Goal: Transaction & Acquisition: Register for event/course

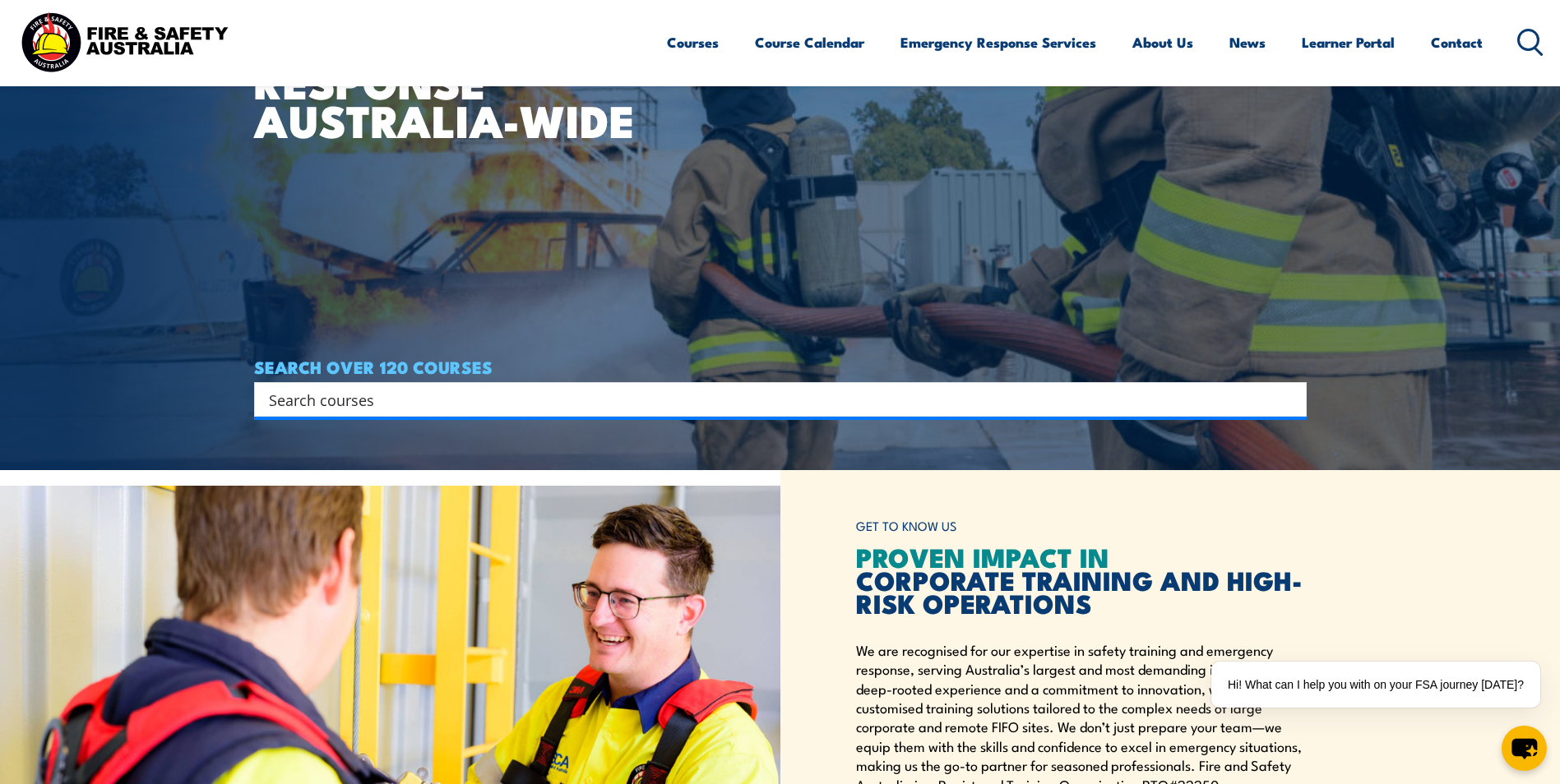
scroll to position [329, 0]
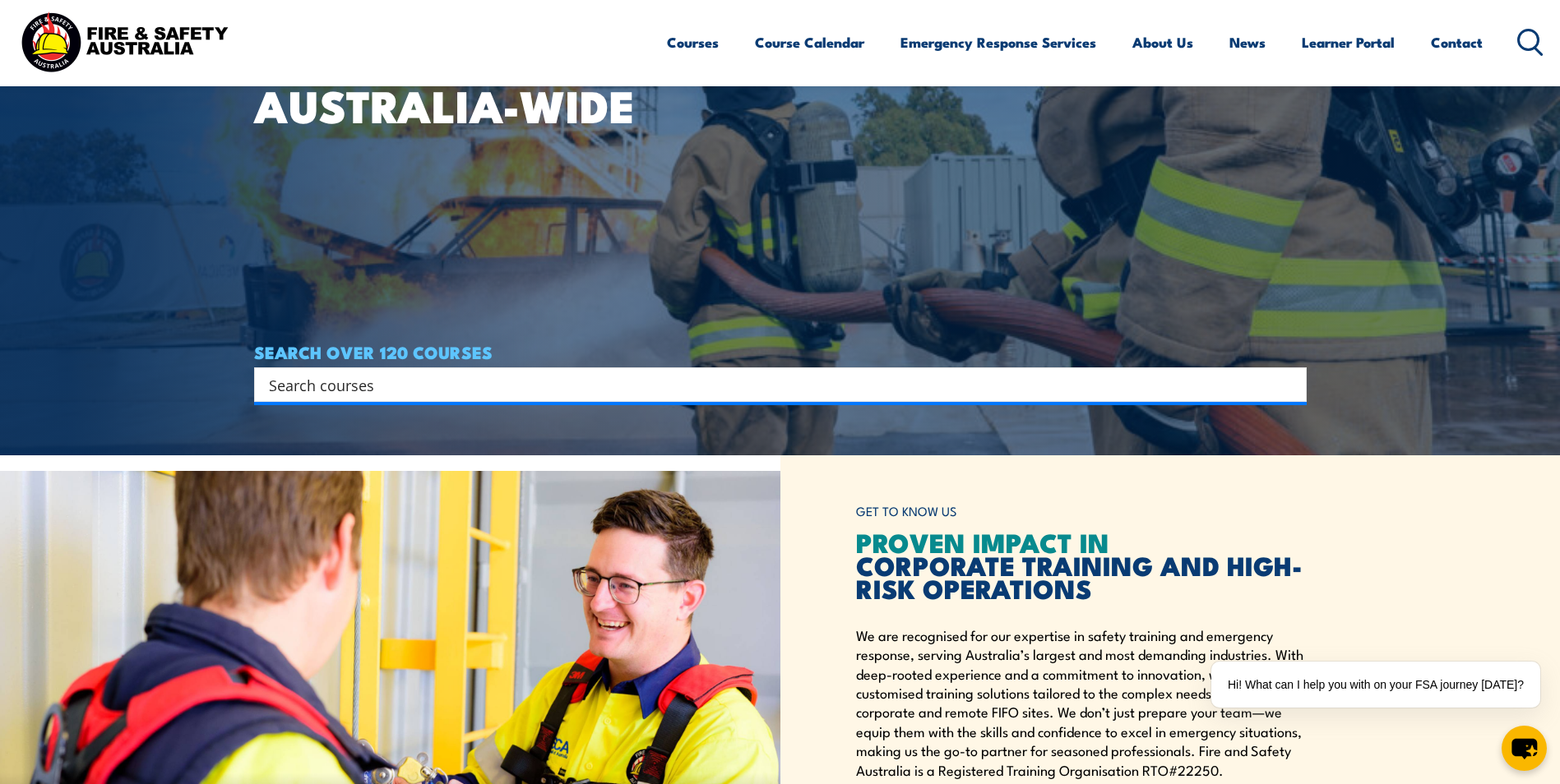
click at [522, 384] on input "Search input" at bounding box center [769, 384] width 1002 height 25
type input "heights"
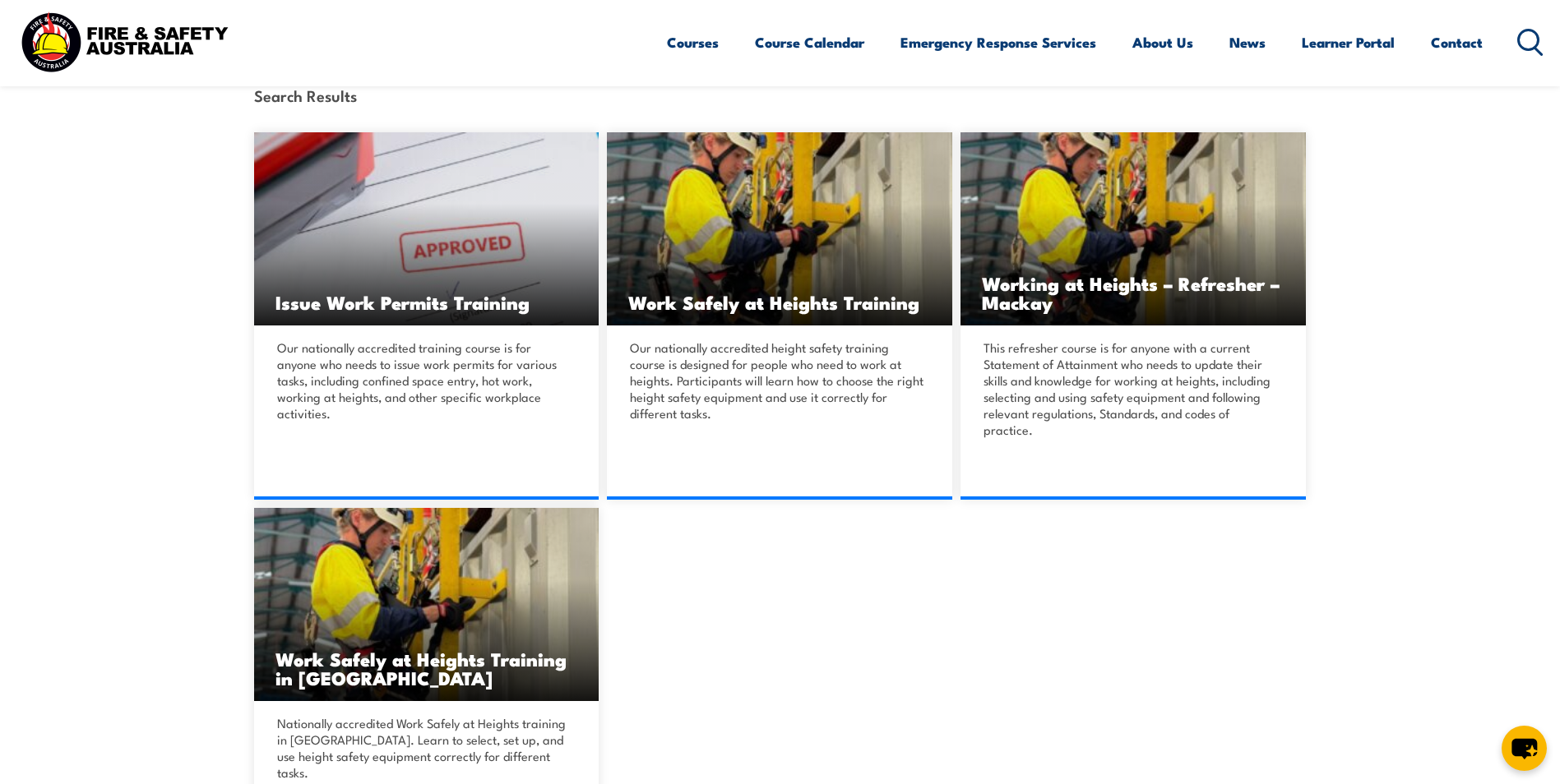
scroll to position [411, 0]
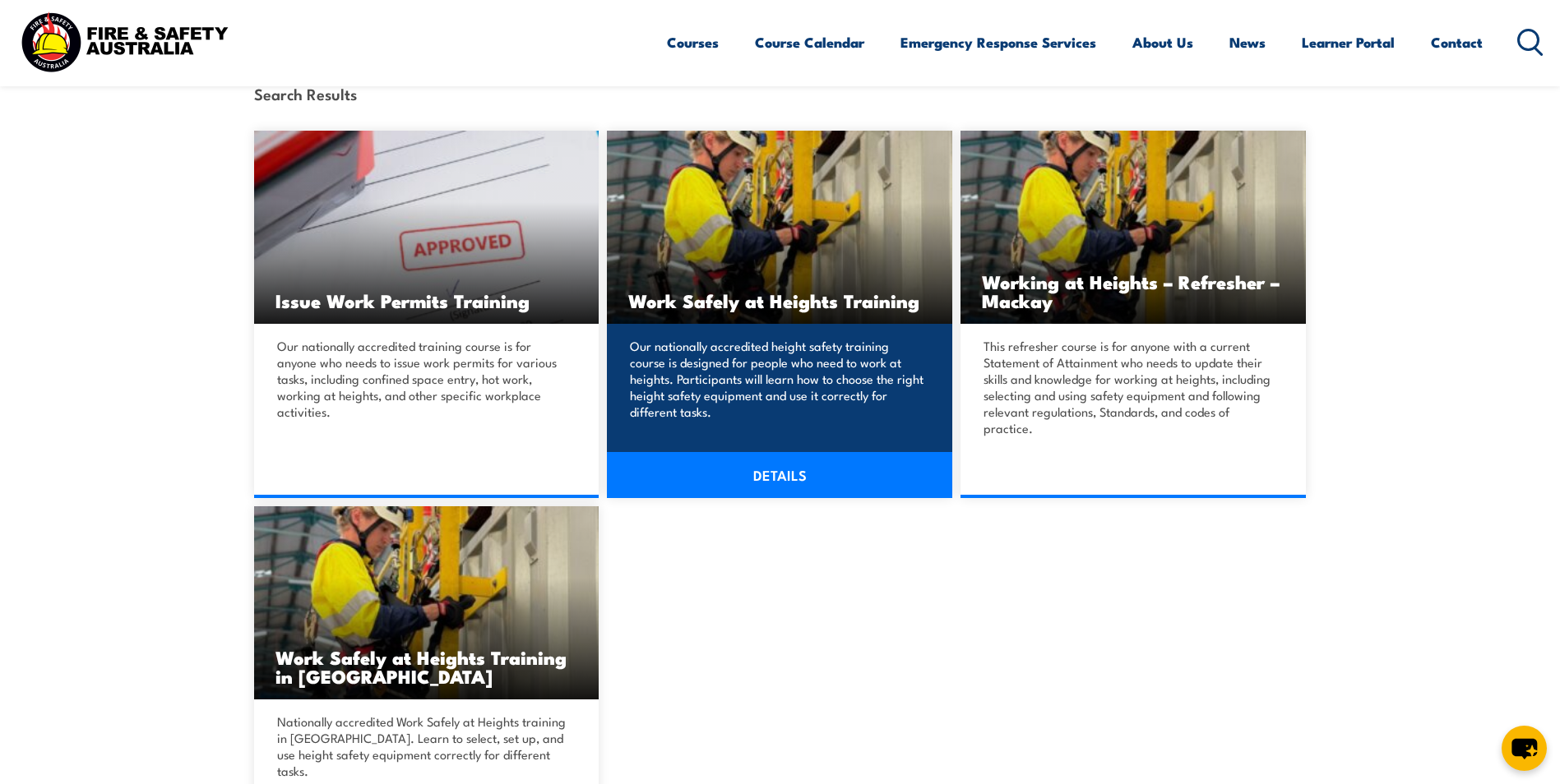
click at [782, 291] on h3 "Work Safely at Heights Training" at bounding box center [779, 299] width 302 height 19
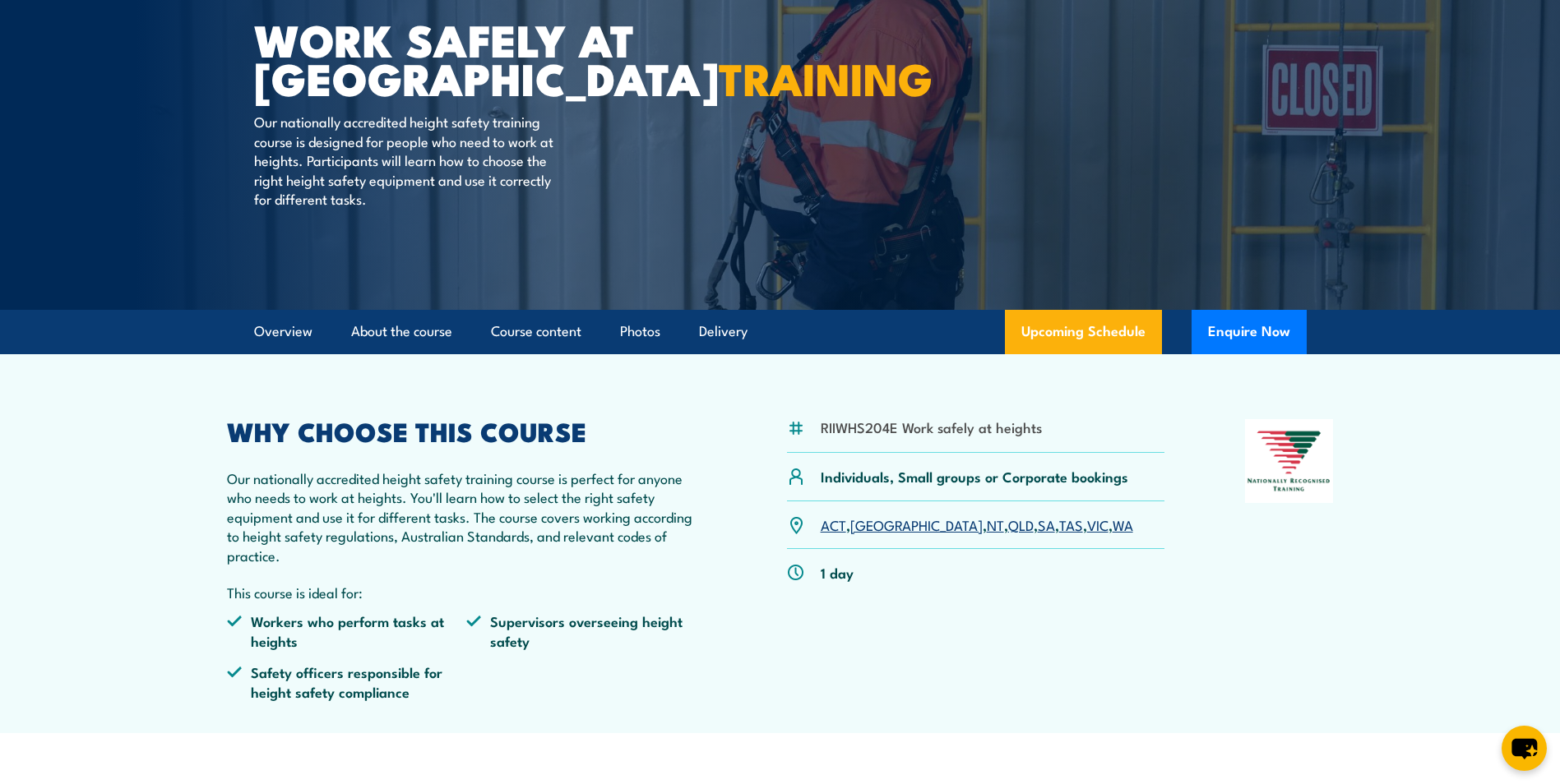
scroll to position [165, 0]
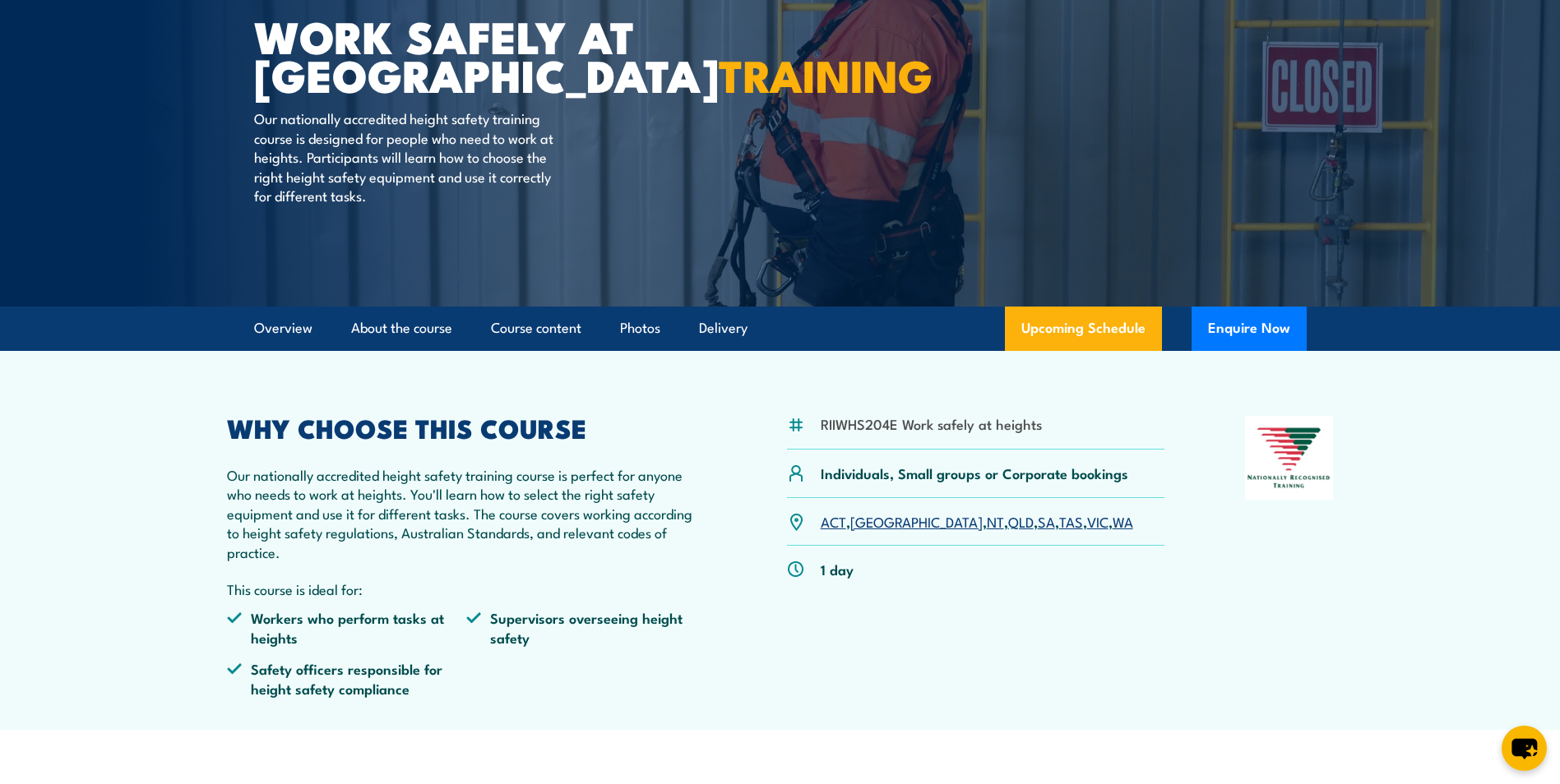
click at [1087, 524] on link "VIC" at bounding box center [1097, 521] width 21 height 19
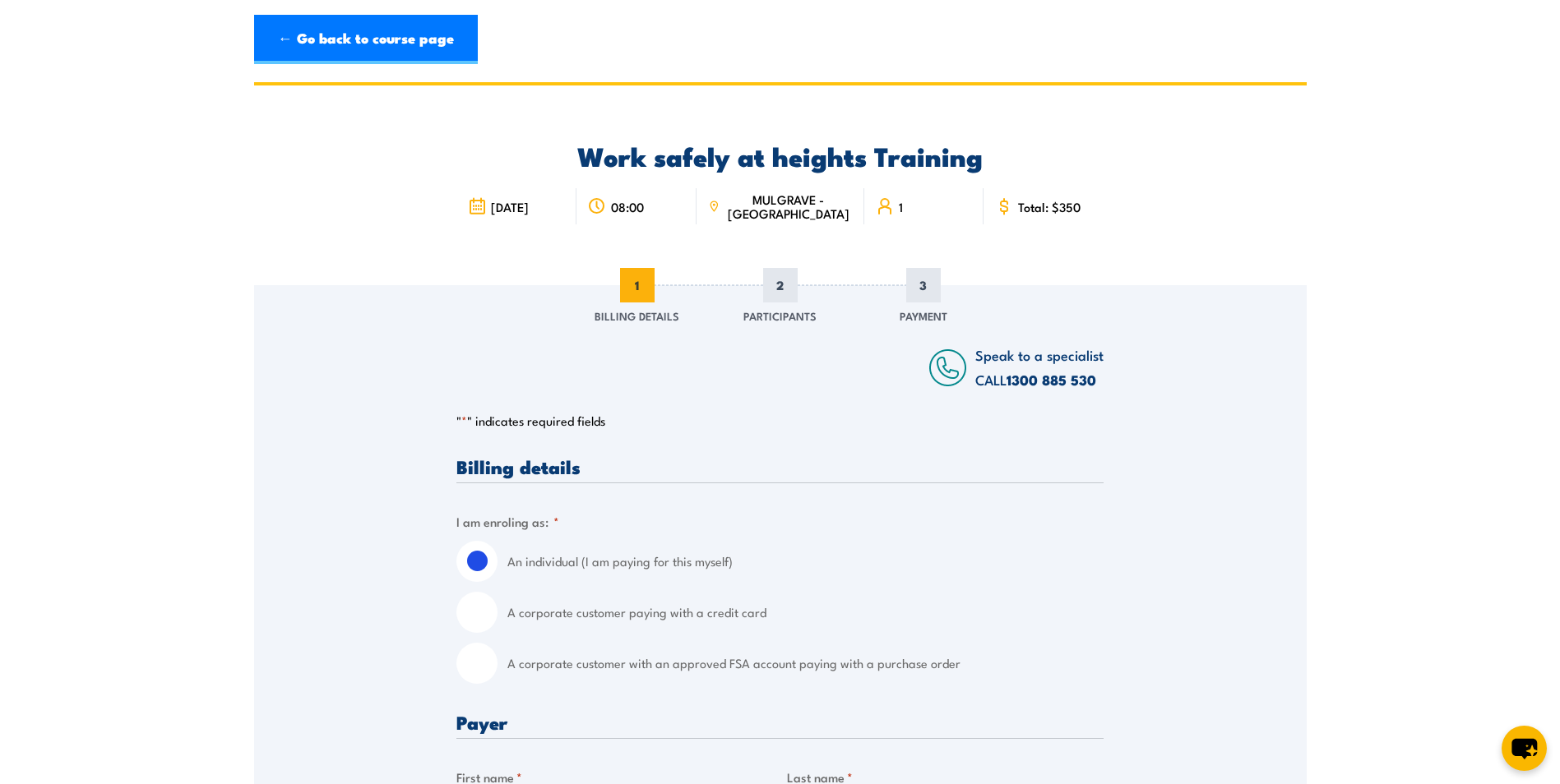
select select "[GEOGRAPHIC_DATA]"
drag, startPoint x: 1274, startPoint y: 451, endPoint x: 1217, endPoint y: 178, distance: 278.9
